Goal: Check status: Check status

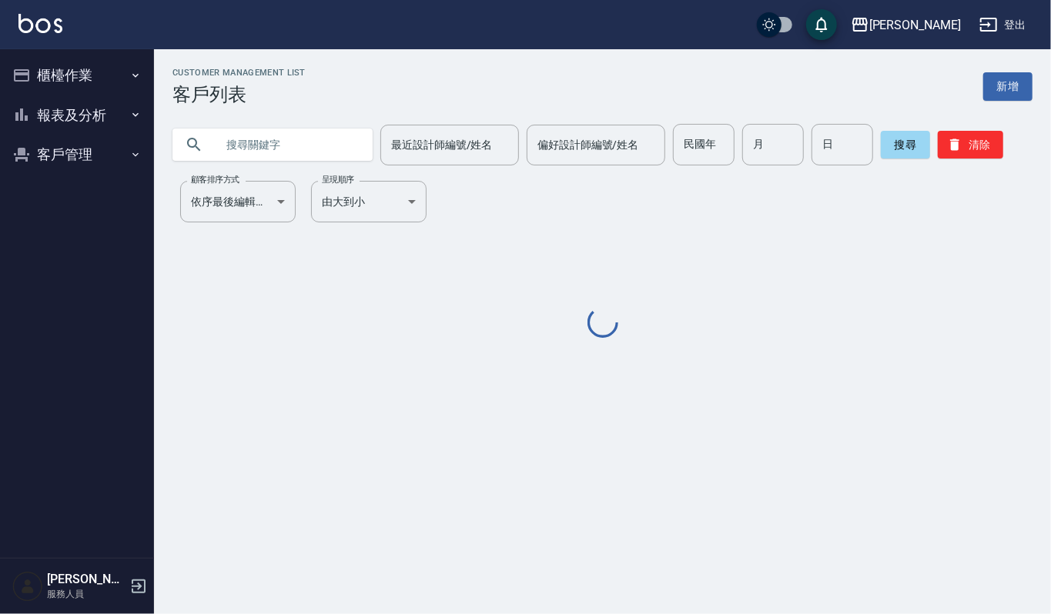
drag, startPoint x: 0, startPoint y: 0, endPoint x: 275, endPoint y: 148, distance: 312.0
click at [275, 148] on input "text" at bounding box center [288, 145] width 145 height 42
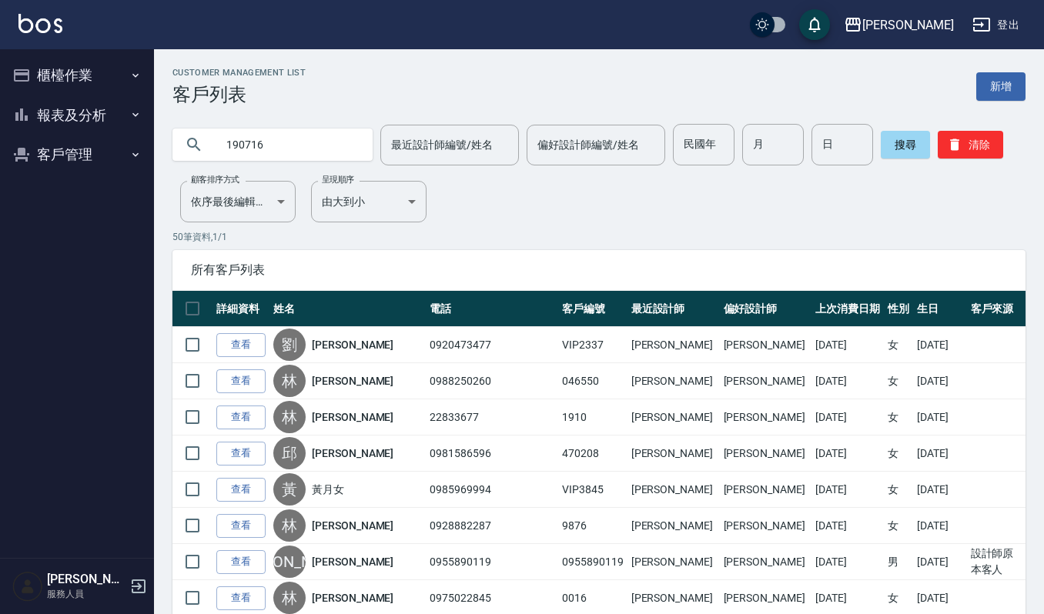
type input "190716"
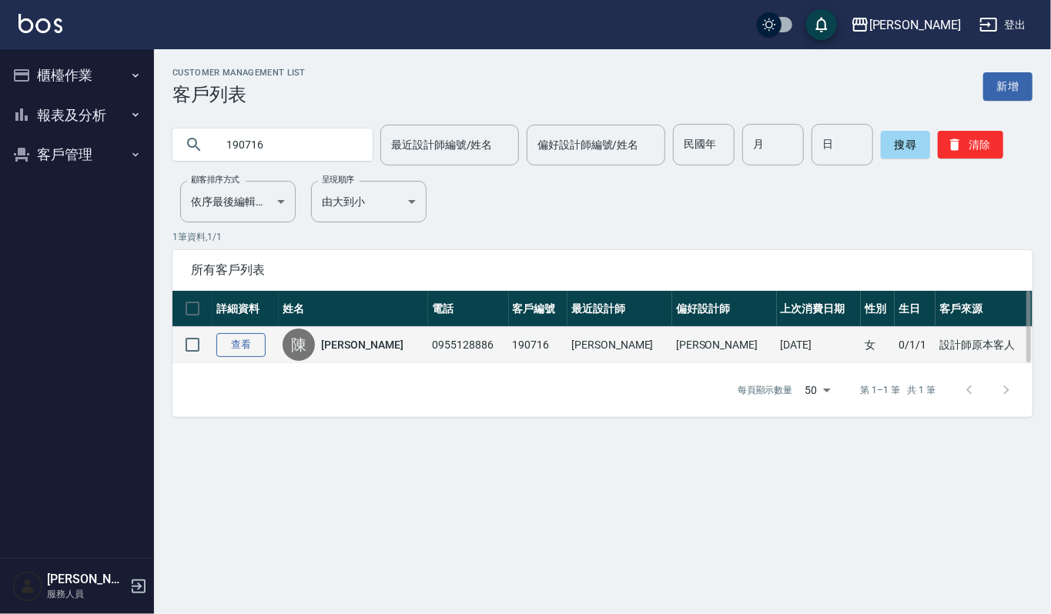
click at [234, 340] on link "查看" at bounding box center [240, 345] width 49 height 24
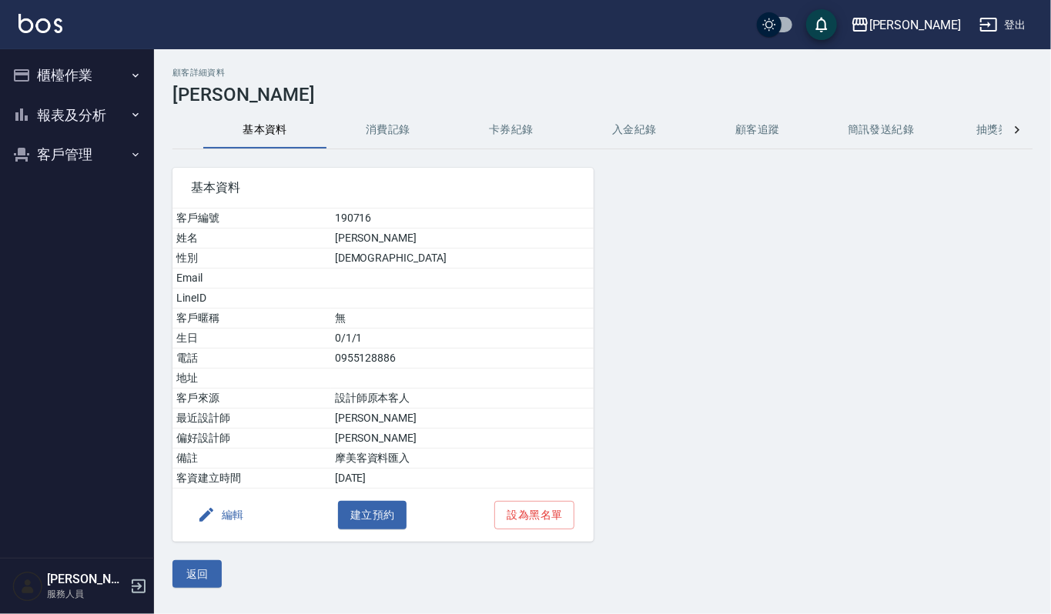
click at [376, 134] on button "消費記錄" at bounding box center [387, 130] width 123 height 37
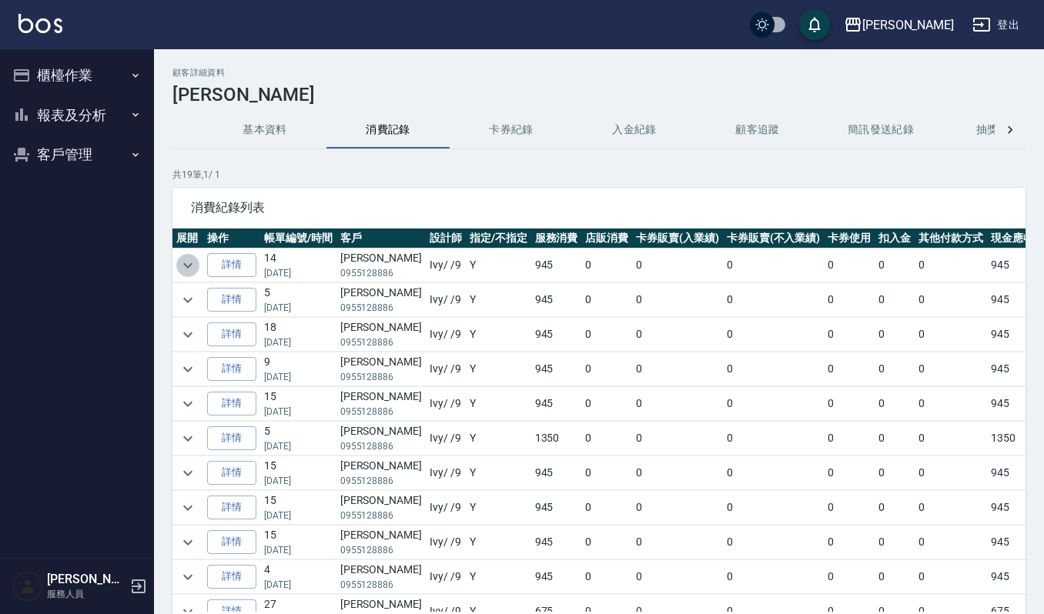
click at [182, 260] on icon "expand row" at bounding box center [188, 265] width 18 height 18
